Goal: Task Accomplishment & Management: Use online tool/utility

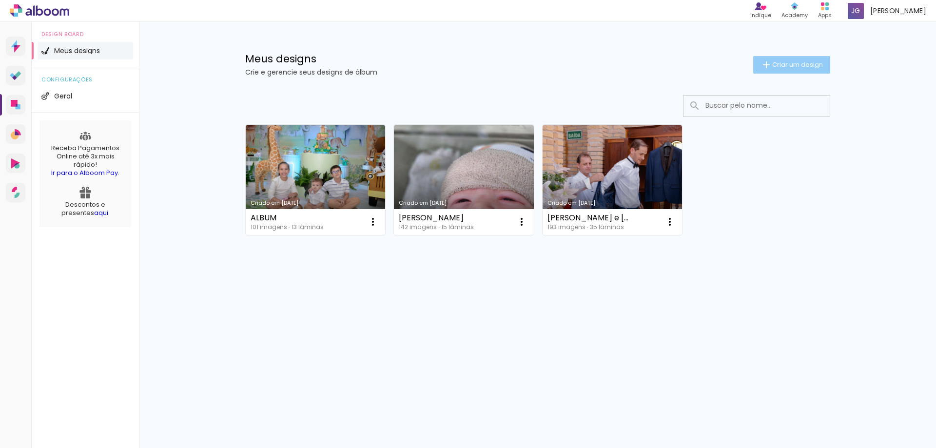
click at [776, 58] on paper-button "Criar um design" at bounding box center [791, 65] width 77 height 18
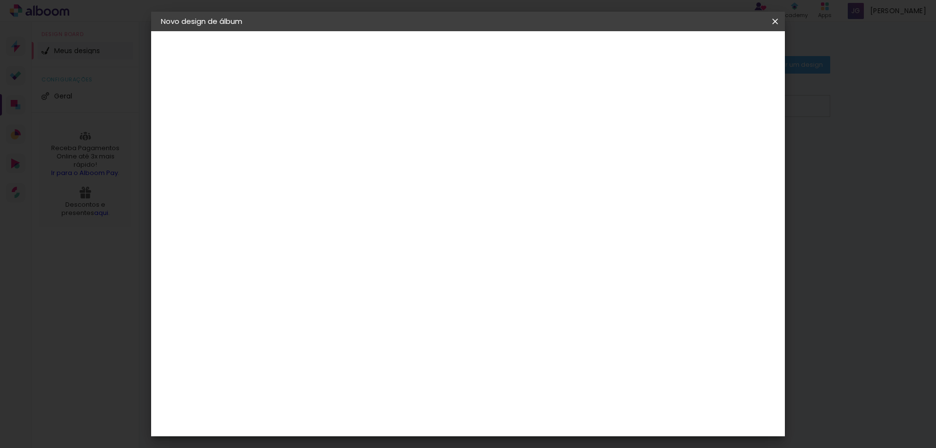
click at [320, 137] on input at bounding box center [320, 130] width 0 height 15
type input "HEITOR"
type paper-input "HEITOR"
click at [420, 58] on paper-button "Avançar" at bounding box center [397, 51] width 48 height 17
click at [0, 0] on slot "Tamanho Livre" at bounding box center [0, 0] width 0 height 0
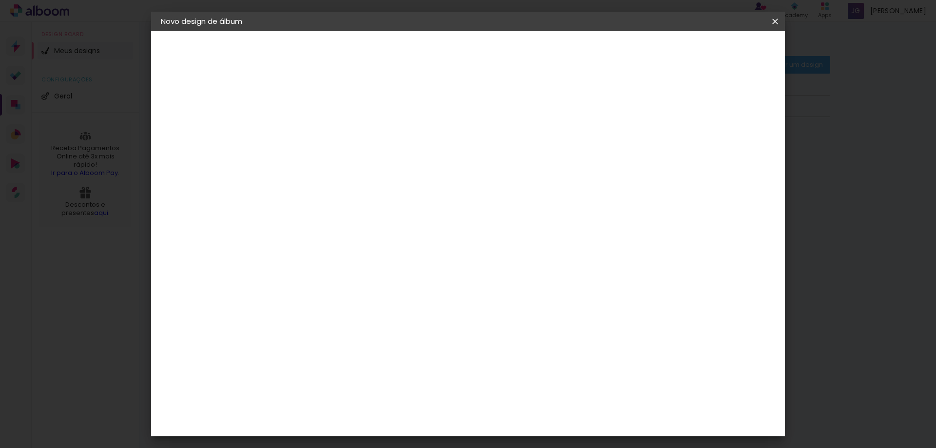
click at [0, 0] on slot "Tamanho Livre" at bounding box center [0, 0] width 0 height 0
click at [0, 0] on slot "Avançar" at bounding box center [0, 0] width 0 height 0
drag, startPoint x: 290, startPoint y: 277, endPoint x: 363, endPoint y: 270, distance: 73.5
click at [363, 201] on div "30 cm cm cm mm A maioria das encadernadoras sugere 5mm de sangria." at bounding box center [508, 162] width 461 height 78
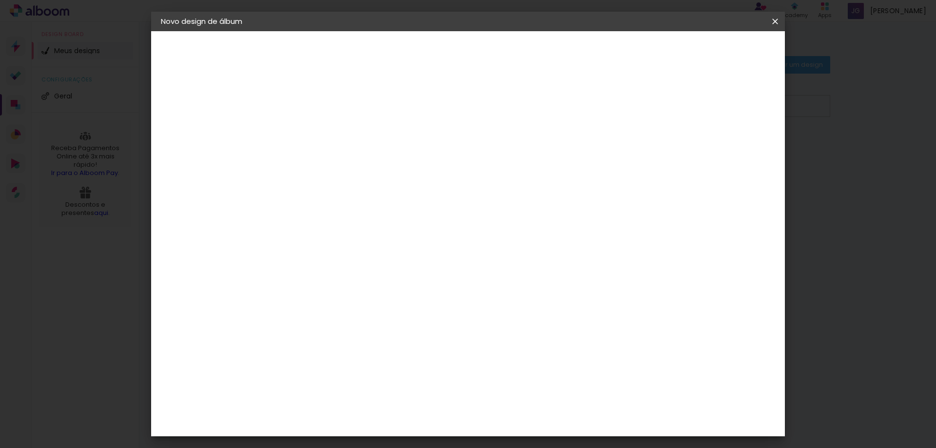
type input "50"
type paper-input "50"
click at [534, 412] on input "60" at bounding box center [522, 411] width 25 height 15
drag, startPoint x: 534, startPoint y: 412, endPoint x: 518, endPoint y: 412, distance: 16.1
click at [518, 412] on input "60" at bounding box center [522, 411] width 25 height 15
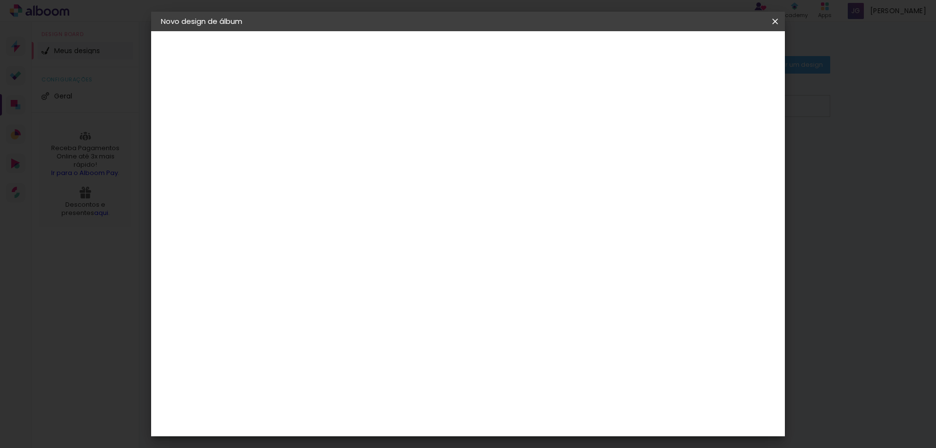
scroll to position [251, 0]
type input "20"
type paper-input "20"
drag, startPoint x: 432, startPoint y: 246, endPoint x: 424, endPoint y: 246, distance: 8.3
click at [424, 246] on input "50" at bounding box center [423, 241] width 25 height 15
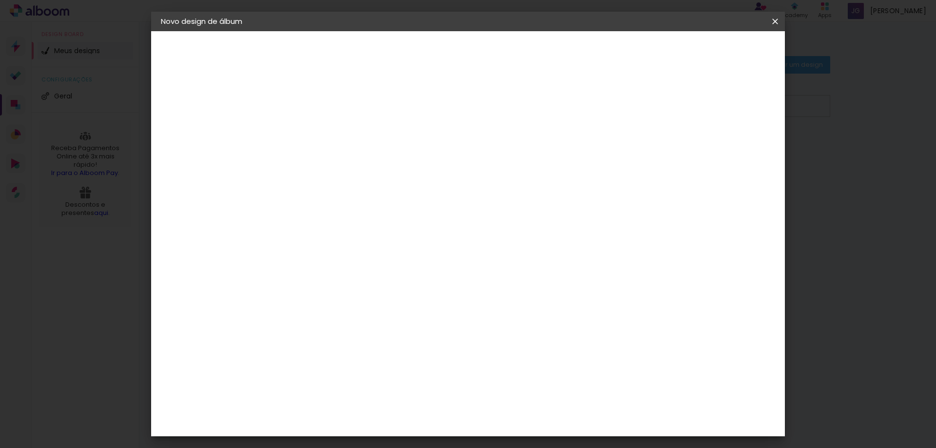
click at [424, 246] on input "50" at bounding box center [423, 241] width 25 height 15
type input "25"
type paper-input "25"
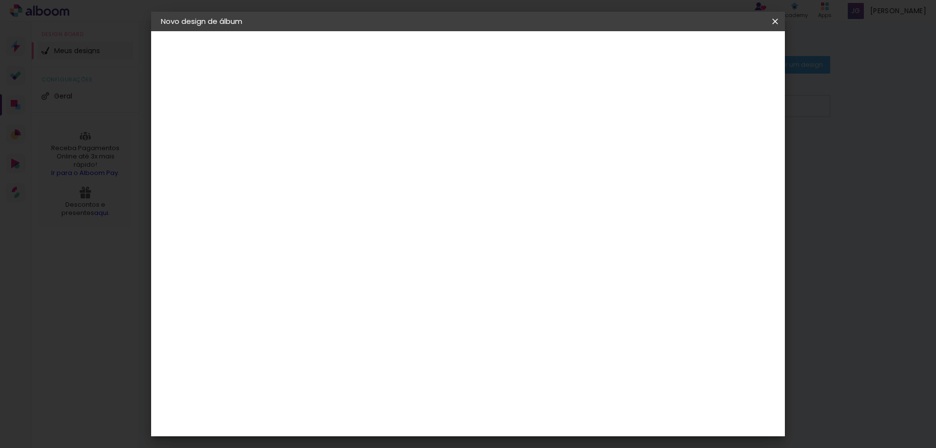
drag, startPoint x: 504, startPoint y: 422, endPoint x: 516, endPoint y: 419, distance: 12.5
click at [515, 420] on div "cm" at bounding box center [528, 419] width 230 height 34
click at [531, 414] on input "20" at bounding box center [522, 419] width 25 height 15
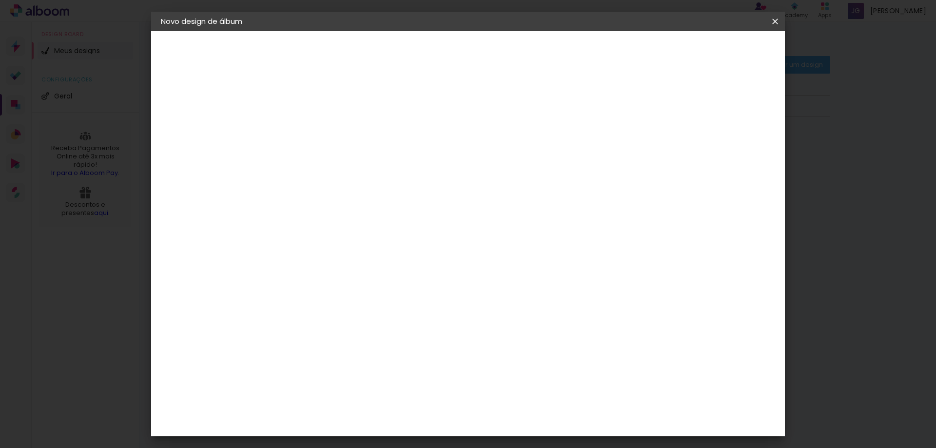
scroll to position [0, 0]
type input "40"
type paper-input "40"
click at [513, 164] on div "20 cm cm cm mm A maioria das encadernadoras sugere 5mm de sangria." at bounding box center [508, 162] width 461 height 78
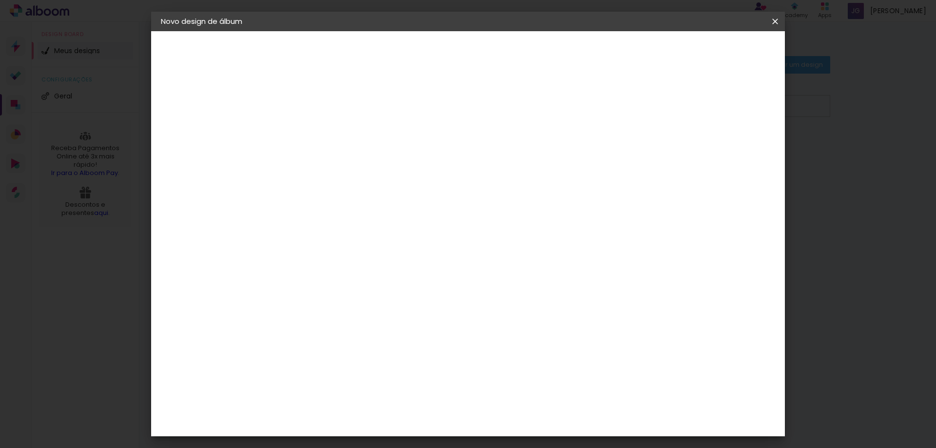
click at [292, 265] on input "25" at bounding box center [289, 265] width 25 height 15
type input "40"
type paper-input "40"
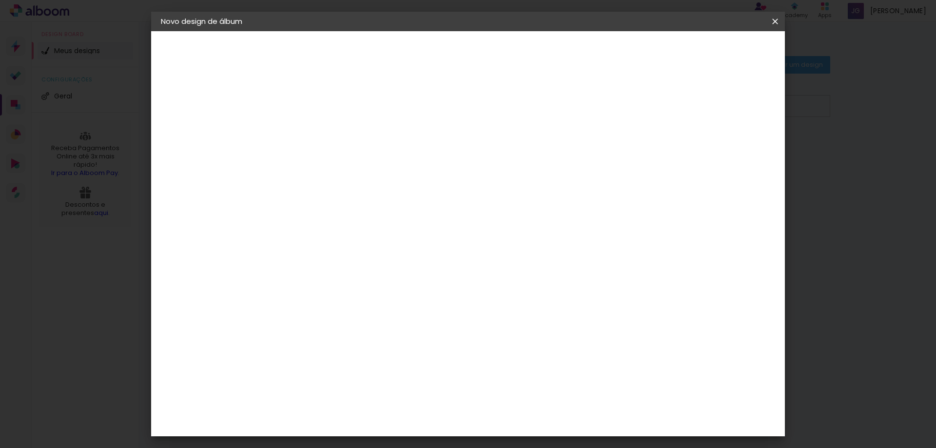
click at [538, 421] on div "cm" at bounding box center [541, 419] width 12 height 15
click at [536, 421] on div "cm" at bounding box center [541, 419] width 12 height 15
drag, startPoint x: 522, startPoint y: 421, endPoint x: 536, endPoint y: 418, distance: 14.4
click at [536, 418] on div "40" at bounding box center [528, 419] width 37 height 15
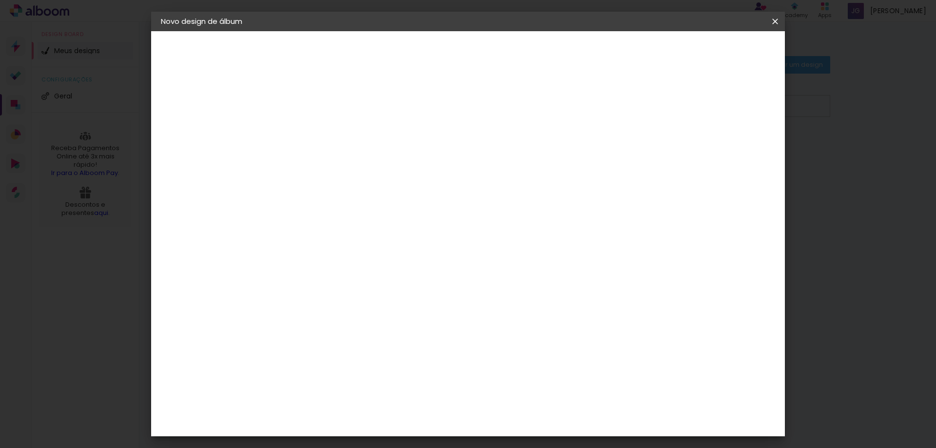
scroll to position [251, 0]
type input "25"
type paper-input "25"
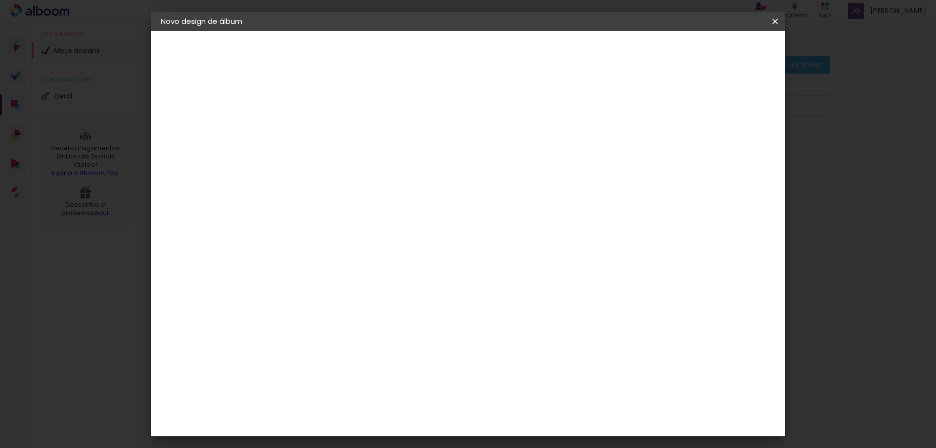
click at [397, 236] on input "40" at bounding box center [390, 241] width 25 height 15
type input "25"
type paper-input "25"
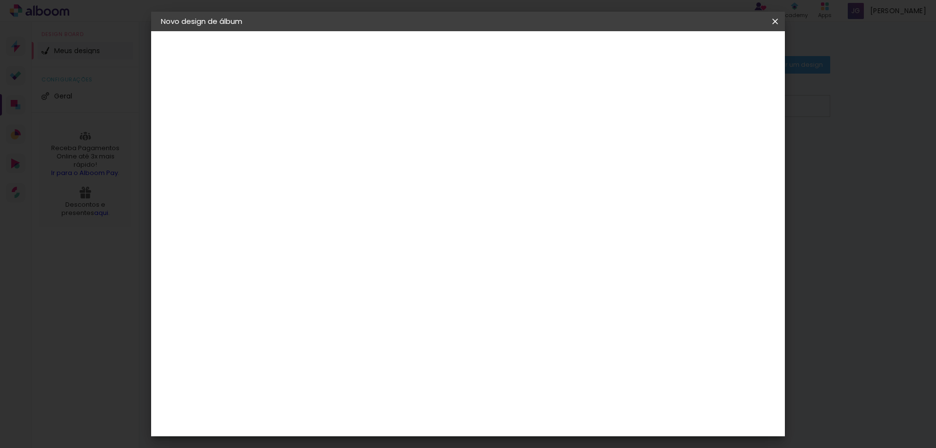
click at [527, 418] on input "25" at bounding box center [522, 419] width 25 height 15
type input "40"
type paper-input "40"
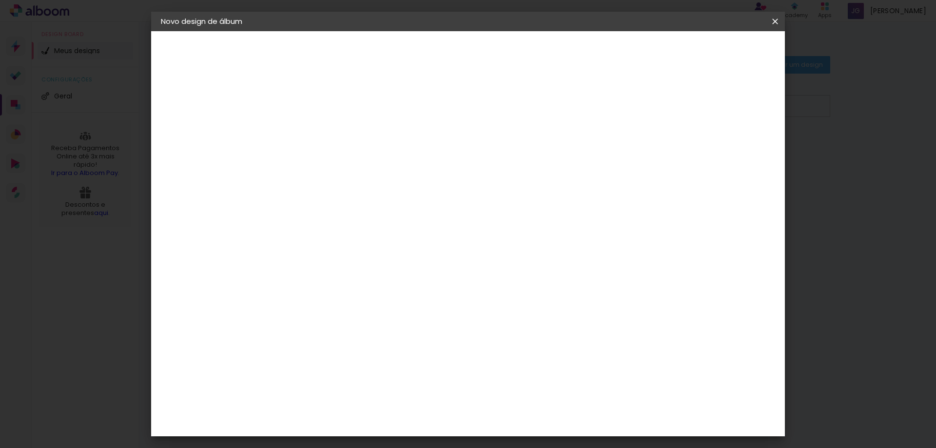
click at [714, 51] on span "Iniciar design" at bounding box center [692, 51] width 44 height 7
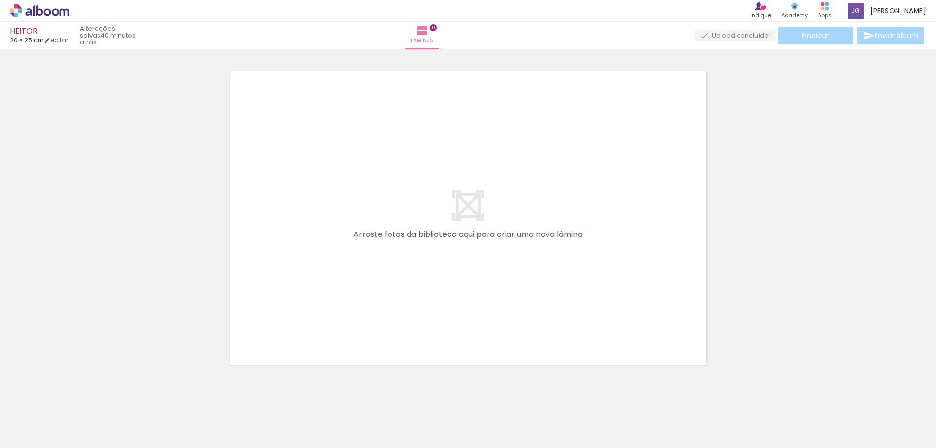
drag, startPoint x: 601, startPoint y: 428, endPoint x: 573, endPoint y: 343, distance: 89.3
click at [565, 300] on quentale-workspace at bounding box center [468, 224] width 936 height 448
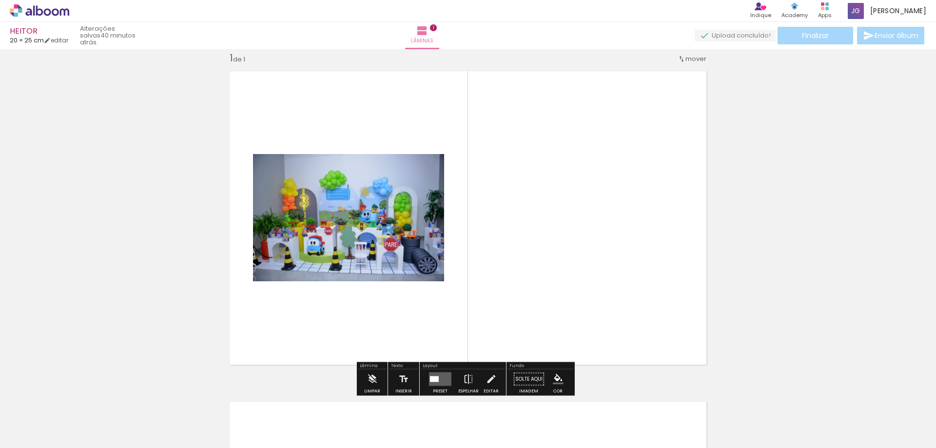
scroll to position [13, 0]
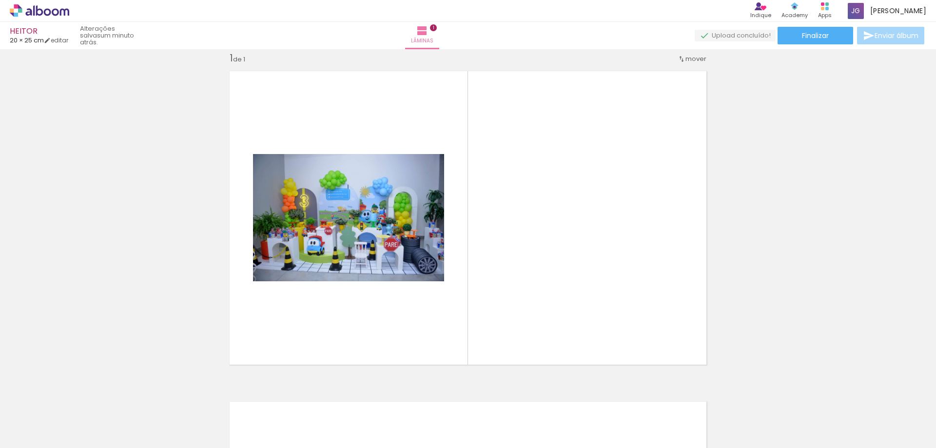
click at [46, 420] on input "Todas as fotos" at bounding box center [27, 418] width 37 height 8
click at [0, 0] on slot "Não utilizadas" at bounding box center [0, 0] width 0 height 0
type input "Não utilizadas"
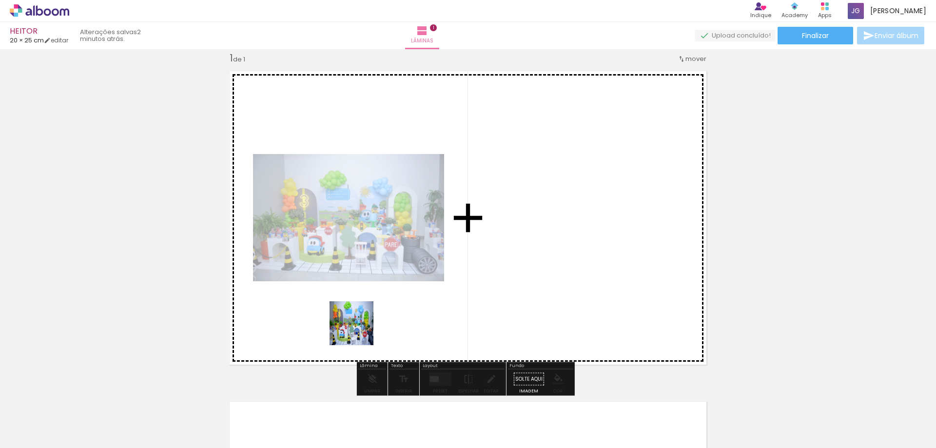
drag, startPoint x: 327, startPoint y: 412, endPoint x: 359, endPoint y: 316, distance: 101.5
click at [359, 316] on quentale-workspace at bounding box center [468, 224] width 936 height 448
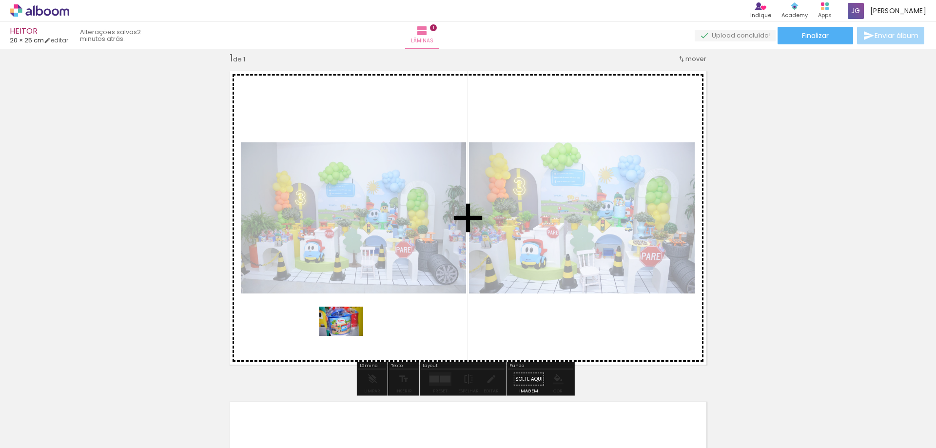
drag, startPoint x: 341, startPoint y: 429, endPoint x: 349, endPoint y: 336, distance: 93.0
click at [349, 336] on quentale-workspace at bounding box center [468, 224] width 936 height 448
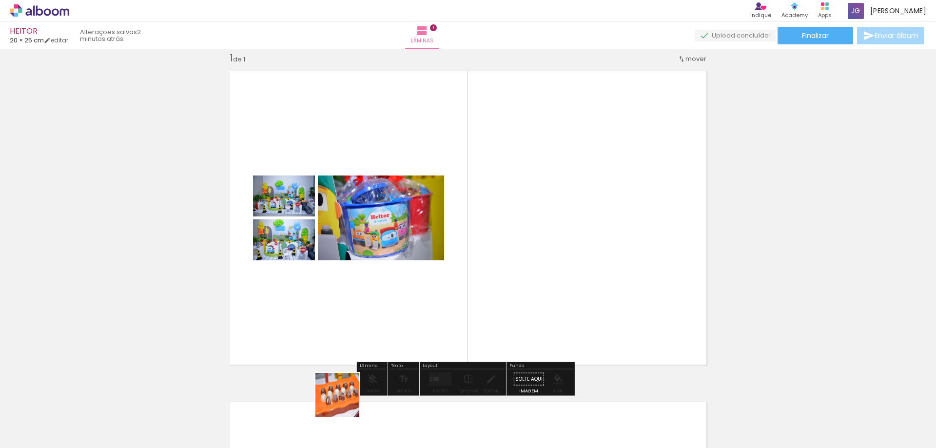
drag, startPoint x: 346, startPoint y: 409, endPoint x: 359, endPoint y: 406, distance: 13.9
click at [338, 296] on quentale-workspace at bounding box center [468, 224] width 936 height 448
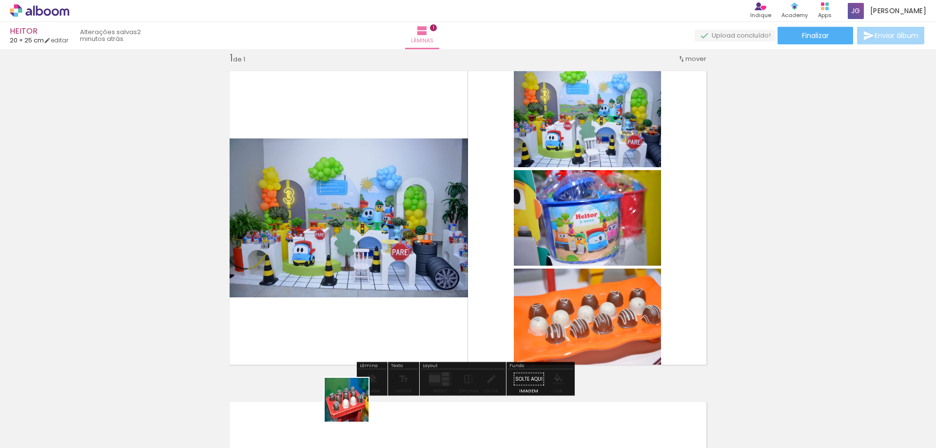
drag, startPoint x: 353, startPoint y: 416, endPoint x: 355, endPoint y: 421, distance: 5.6
click at [355, 320] on quentale-workspace at bounding box center [468, 224] width 936 height 448
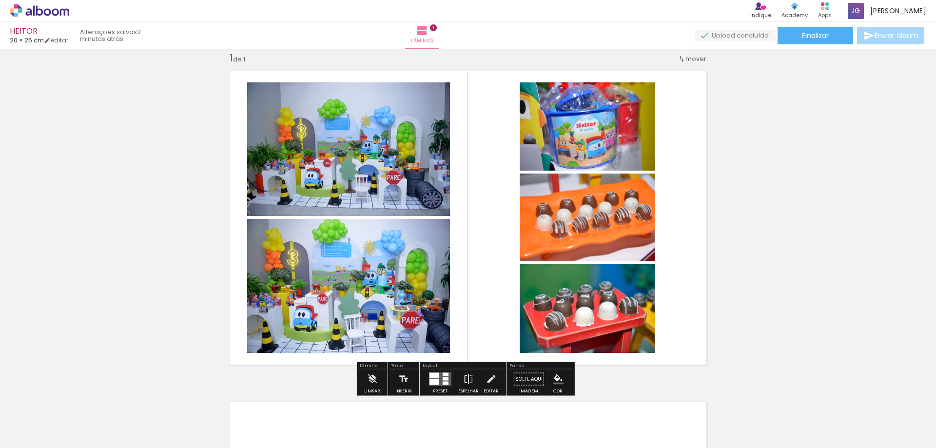
drag, startPoint x: 329, startPoint y: 427, endPoint x: 354, endPoint y: 339, distance: 91.4
click at [354, 339] on quentale-workspace at bounding box center [468, 224] width 936 height 448
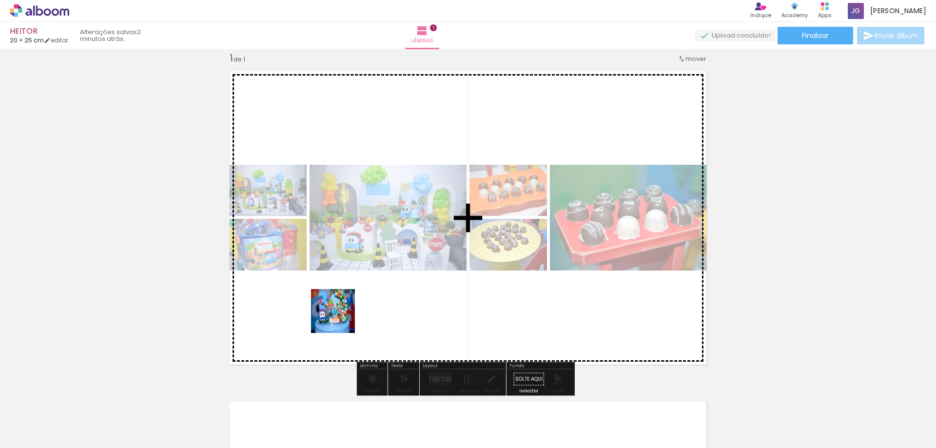
drag, startPoint x: 324, startPoint y: 401, endPoint x: 340, endPoint y: 318, distance: 84.0
click at [340, 318] on quentale-workspace at bounding box center [468, 224] width 936 height 448
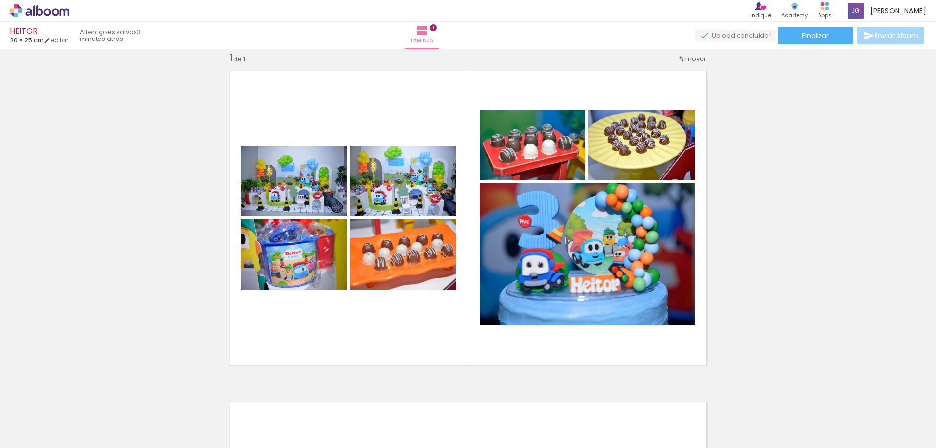
scroll to position [0, 2659]
drag, startPoint x: 505, startPoint y: 421, endPoint x: 488, endPoint y: 432, distance: 20.3
click at [505, 313] on quentale-workspace at bounding box center [468, 224] width 936 height 448
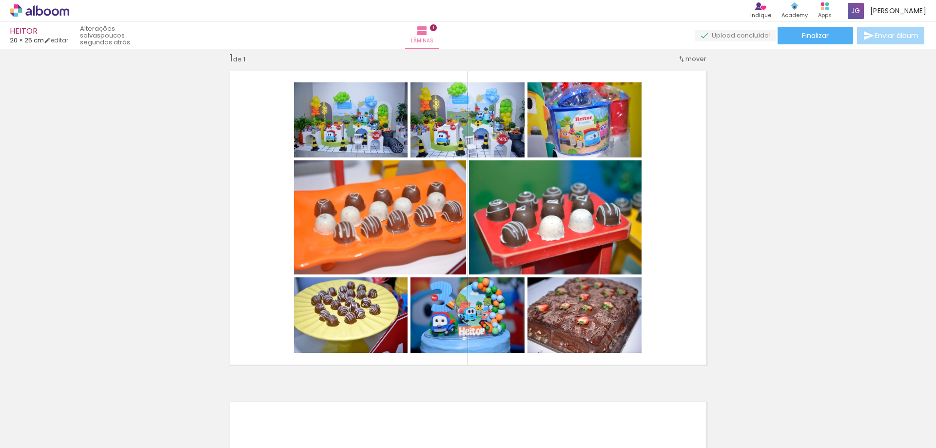
scroll to position [0, 0]
